Goal: Information Seeking & Learning: Learn about a topic

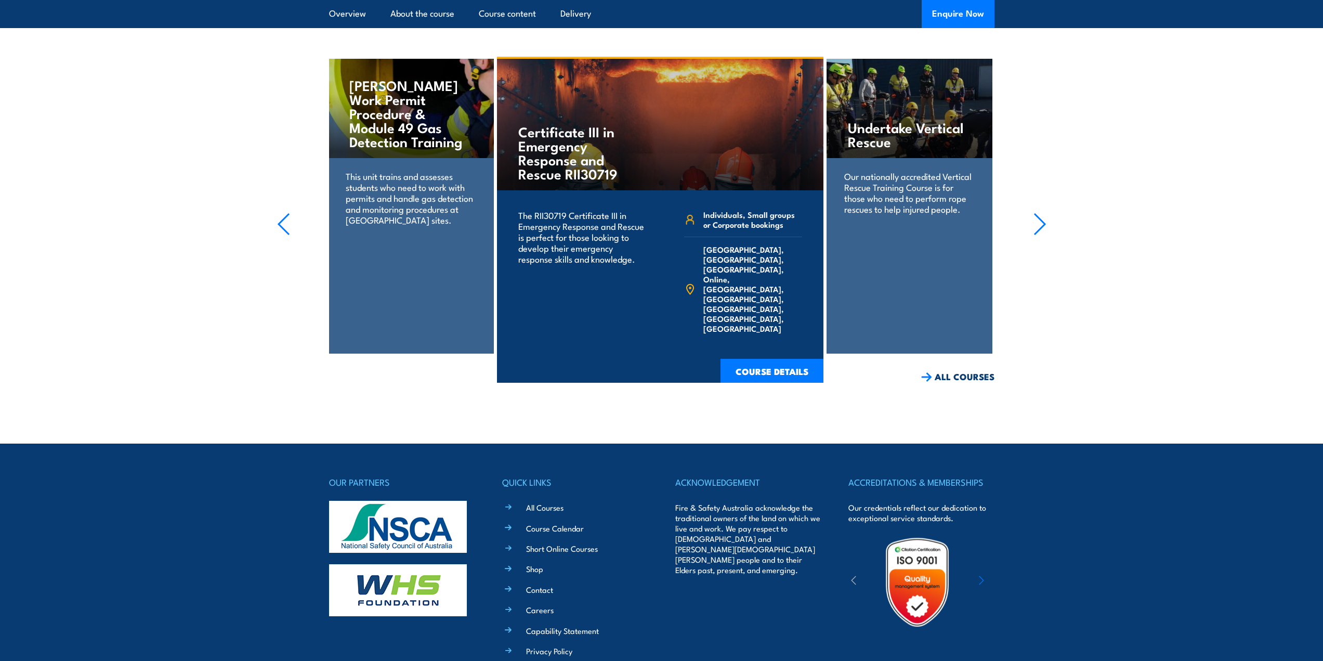
scroll to position [2177, 0]
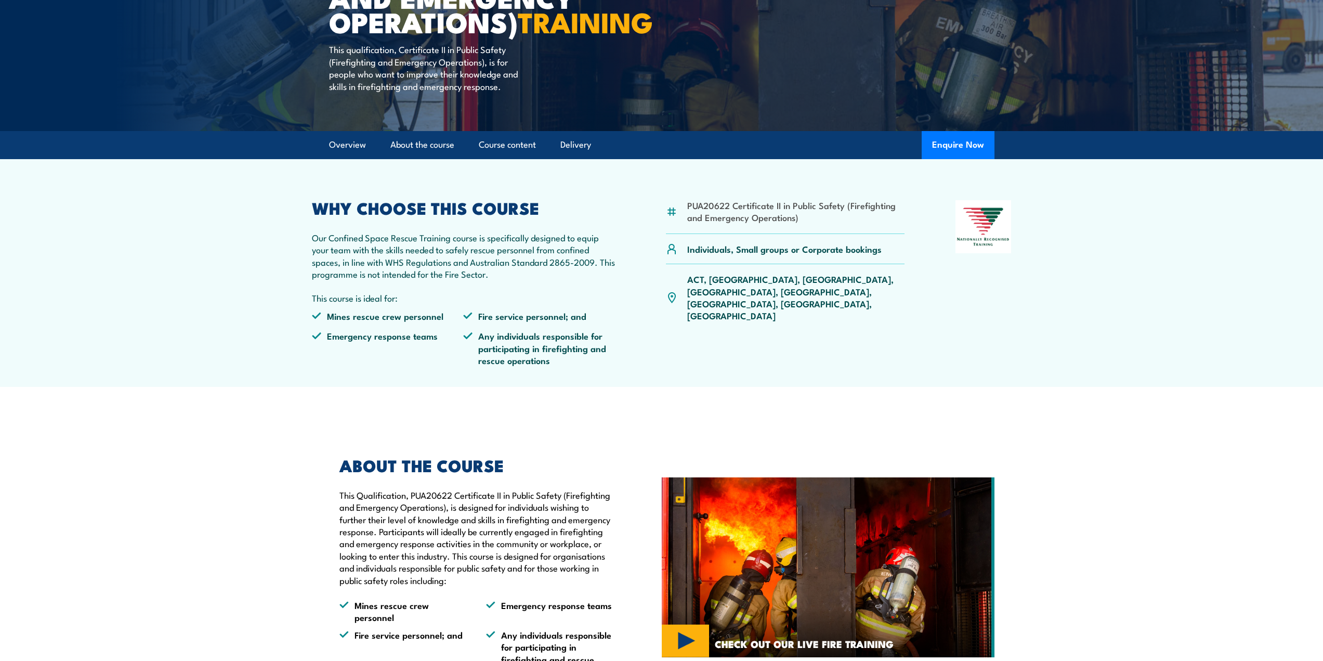
scroll to position [208, 0]
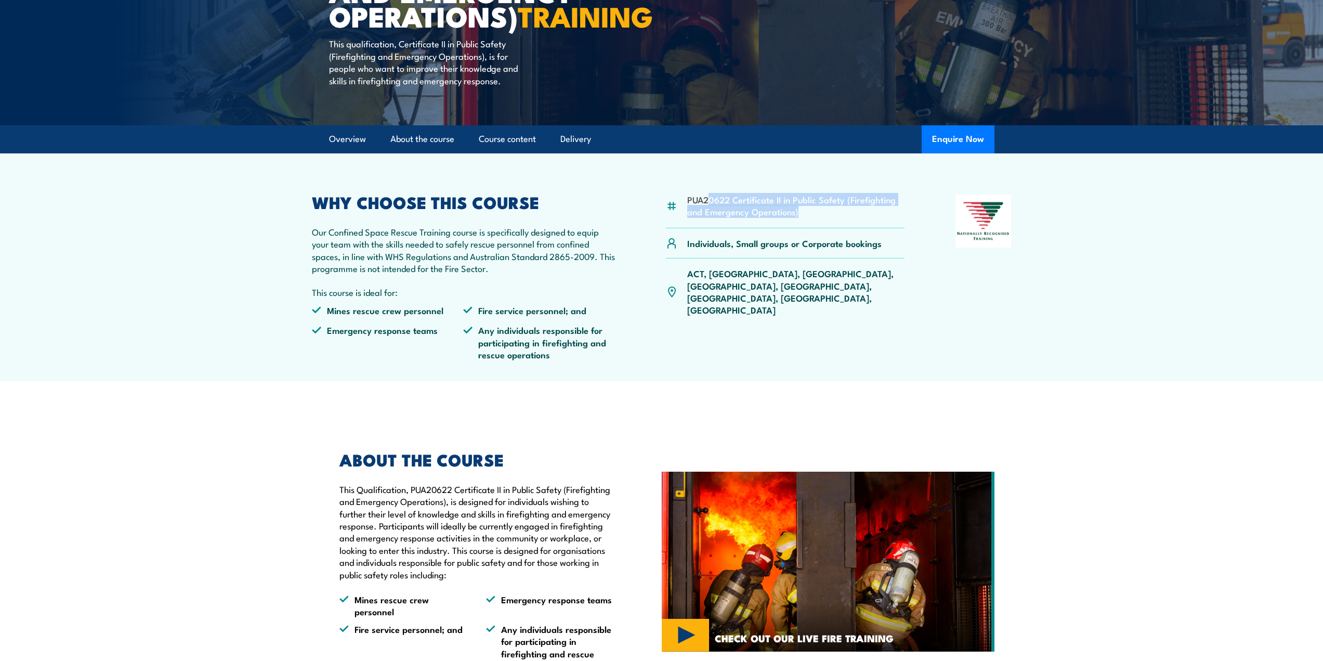
drag, startPoint x: 830, startPoint y: 231, endPoint x: 710, endPoint y: 220, distance: 120.5
click at [710, 218] on li "PUA20622 Certificate II in Public Safety (Firefighting and Emergency Operations)" at bounding box center [796, 205] width 218 height 24
click at [764, 322] on div "PUA20622 Certificate II in Public Safety (Firefighting and Emergency Operations…" at bounding box center [785, 281] width 239 height 174
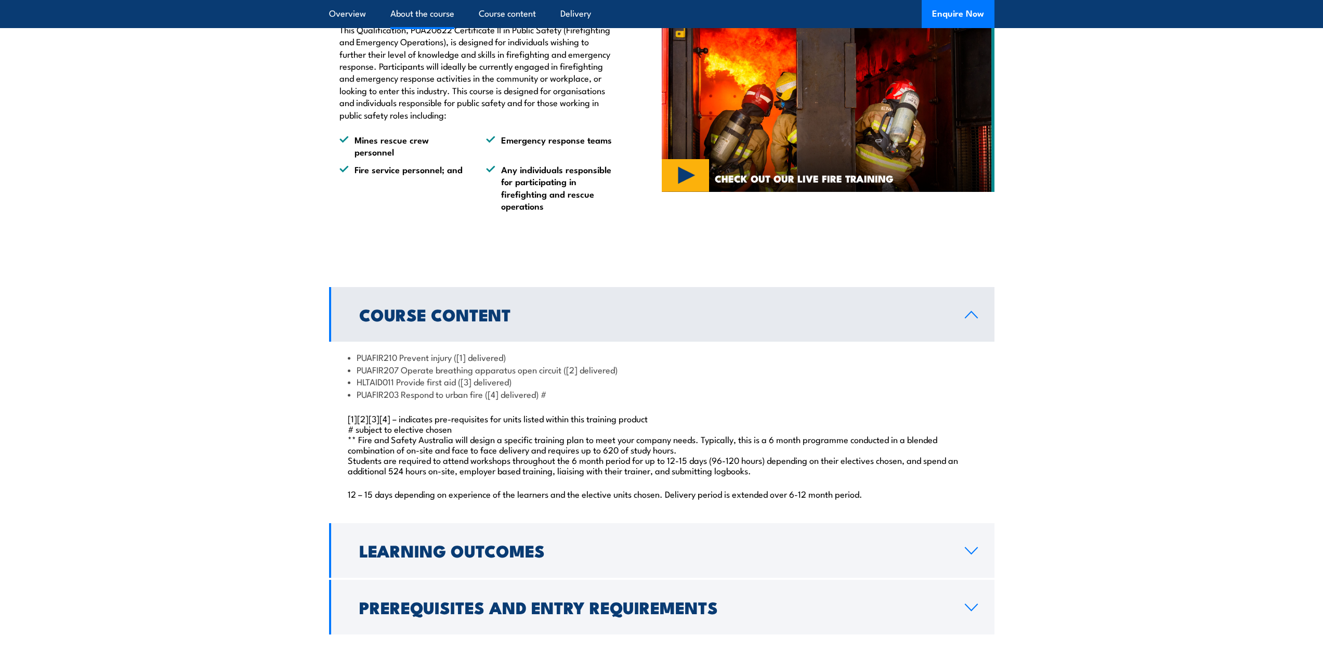
scroll to position [780, 0]
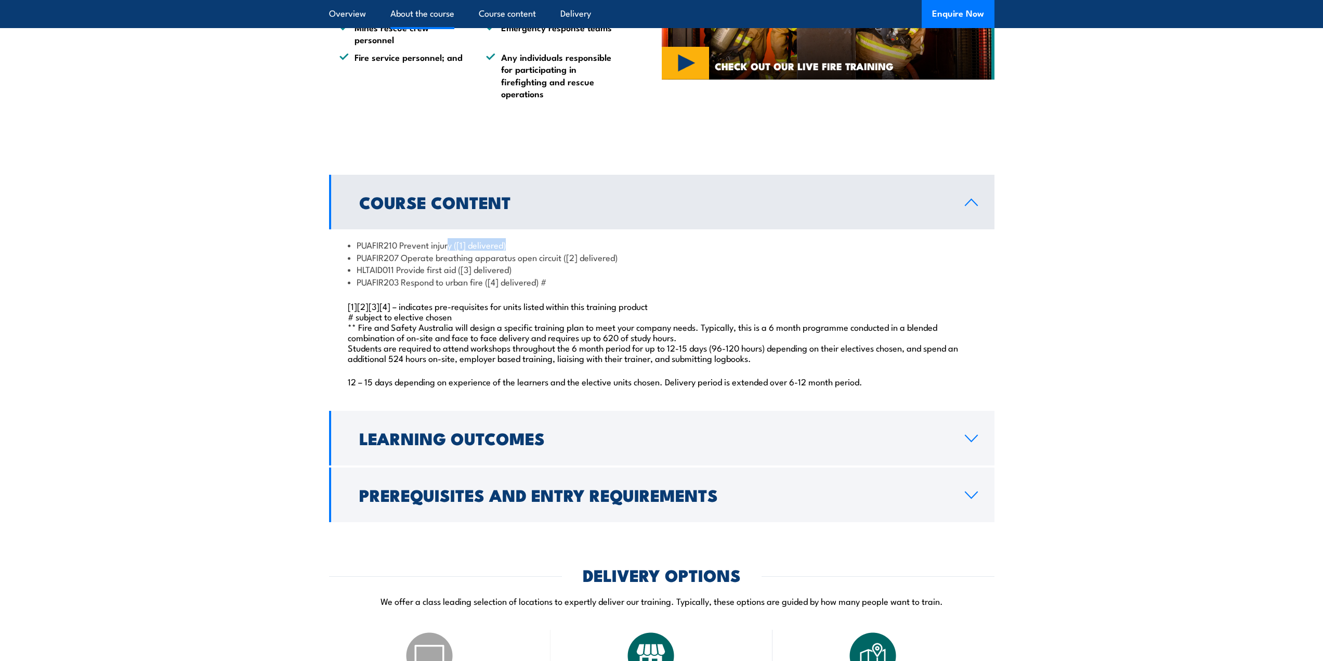
drag, startPoint x: 530, startPoint y: 269, endPoint x: 462, endPoint y: 264, distance: 68.3
click at [448, 251] on li "PUAFIR210 Prevent injury ([1] delivered)" at bounding box center [662, 245] width 628 height 12
drag, startPoint x: 640, startPoint y: 278, endPoint x: 471, endPoint y: 278, distance: 168.9
click at [463, 263] on li "PUAFIR207 Operate breathing apparatus open circuit ([2] delivered)" at bounding box center [662, 257] width 628 height 12
click at [589, 287] on li "PUAFIR203 Respond to urban fire ([4] delivered) #" at bounding box center [662, 282] width 628 height 12
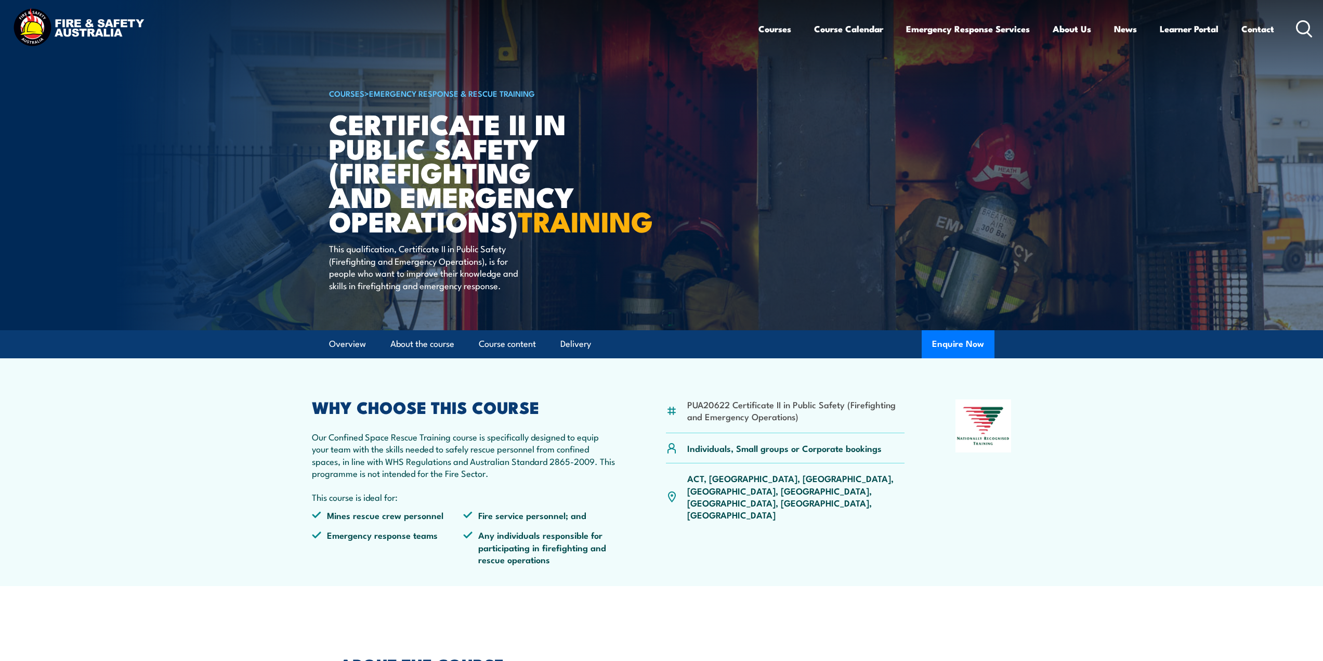
scroll to position [0, 0]
